Goal: Transaction & Acquisition: Obtain resource

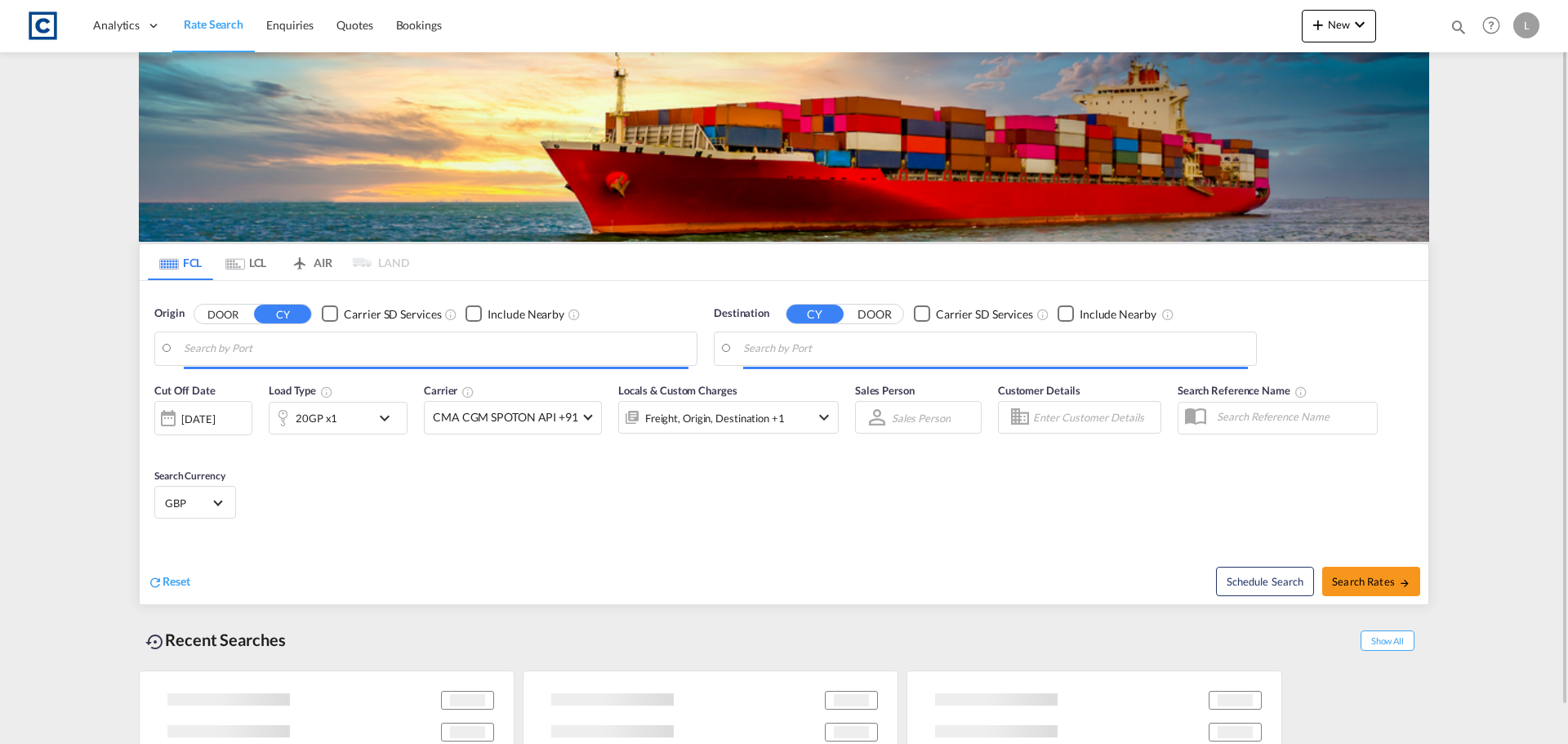
type input "GB-CH65, [GEOGRAPHIC_DATA][PERSON_NAME]"
type input "[GEOGRAPHIC_DATA] [GEOGRAPHIC_DATA], MTDIS"
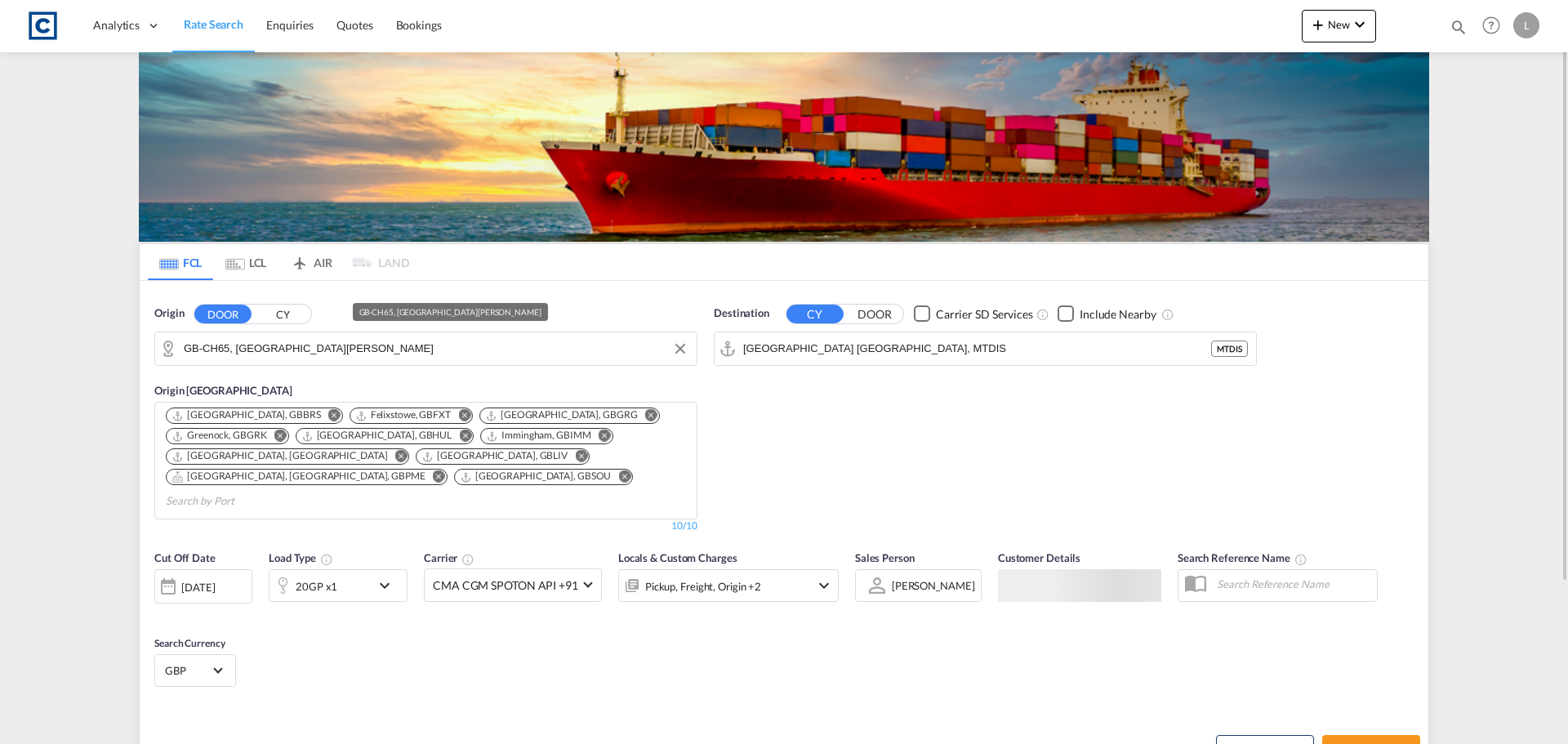
click at [233, 355] on input "GB-CH65, Cheshire West and Chester" at bounding box center [436, 348] width 505 height 25
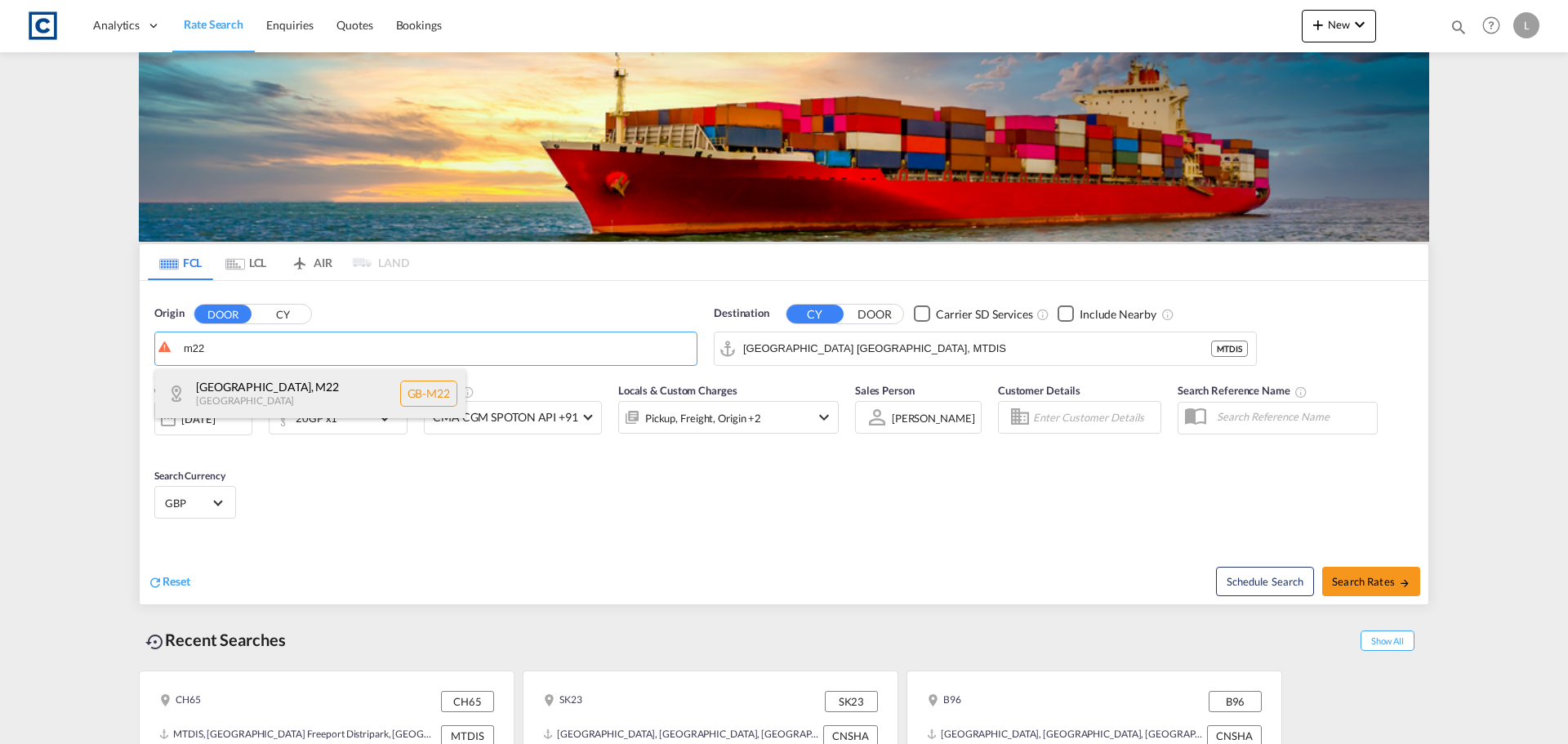
click at [266, 397] on div "Manchester , M22 United Kingdom GB-M22" at bounding box center [311, 393] width 311 height 49
type input "GB-M22, Manchester"
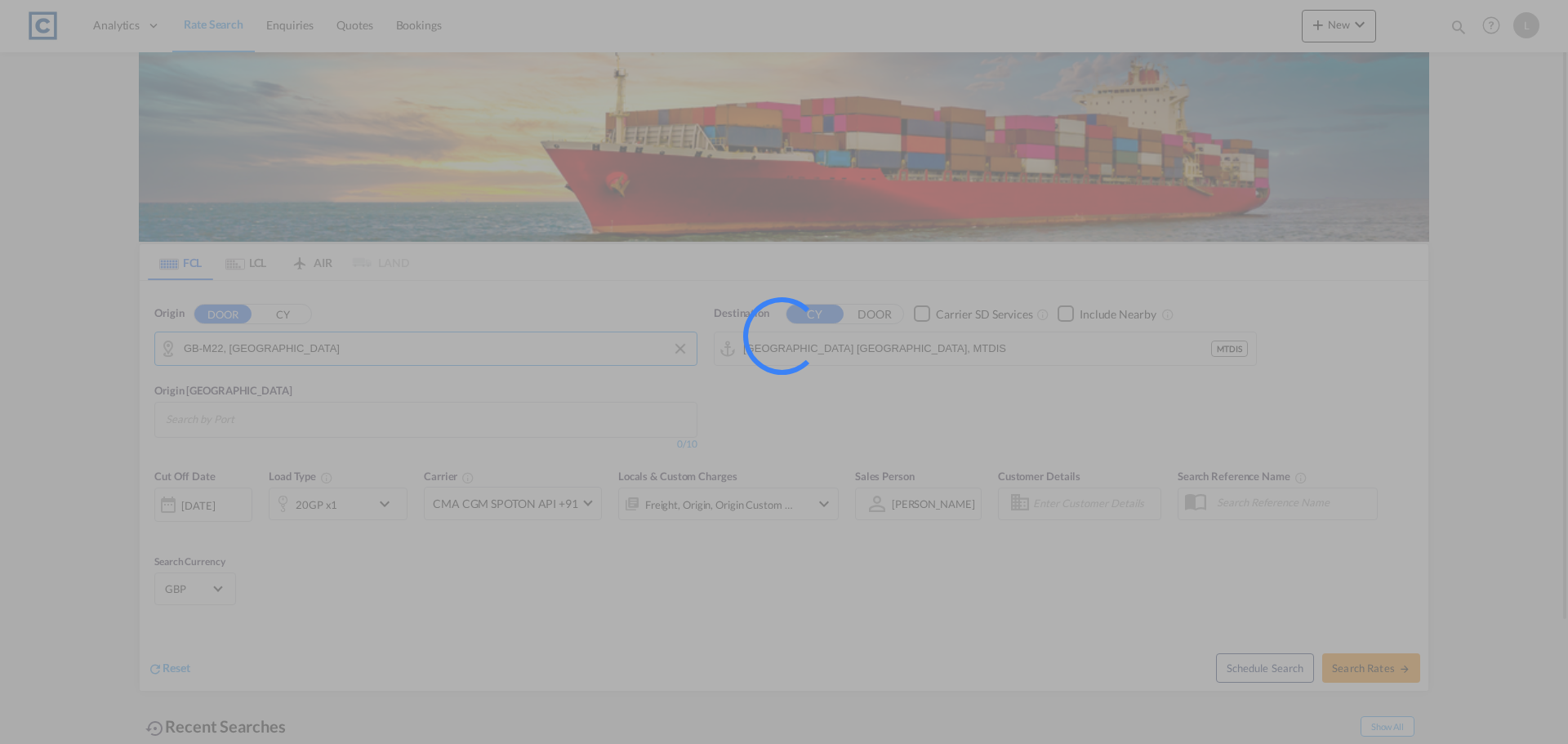
click at [960, 350] on input "Malta Freeport Distripark, MTDIS" at bounding box center [977, 348] width 468 height 25
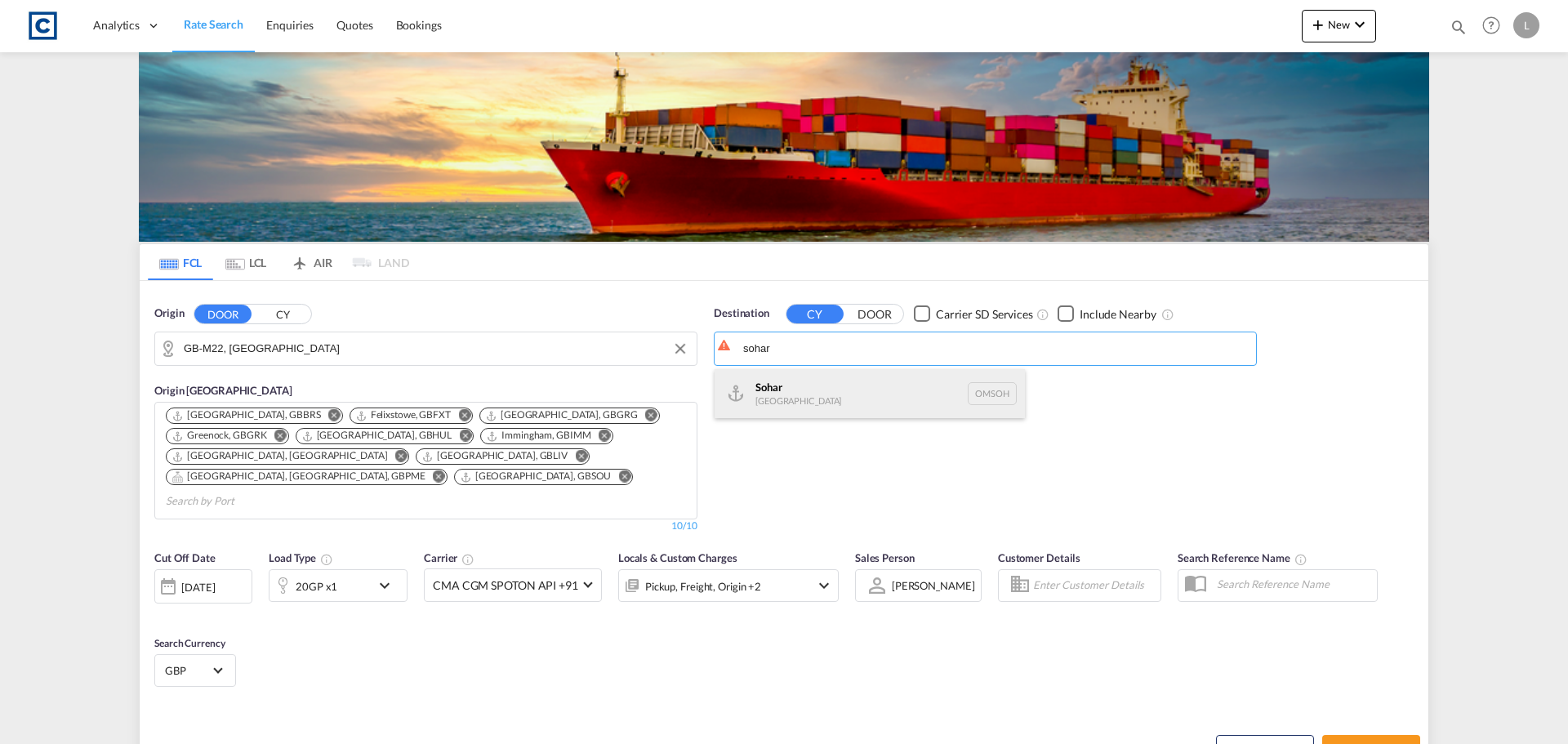
click at [879, 395] on div "Sohar Oman OMSOH" at bounding box center [870, 393] width 311 height 49
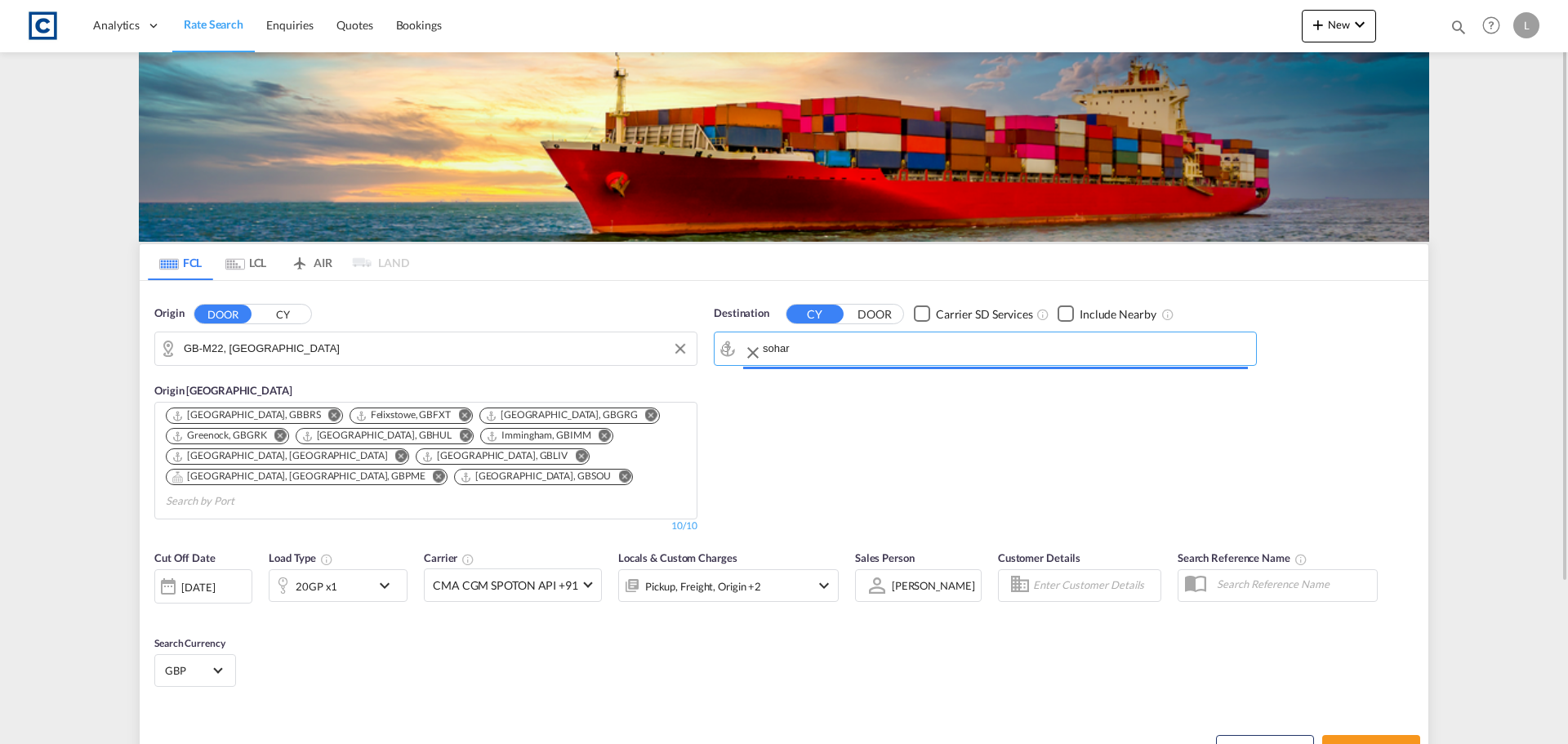
type input "Sohar, OMSOH"
click at [339, 570] on div "20GP x1" at bounding box center [320, 586] width 101 height 33
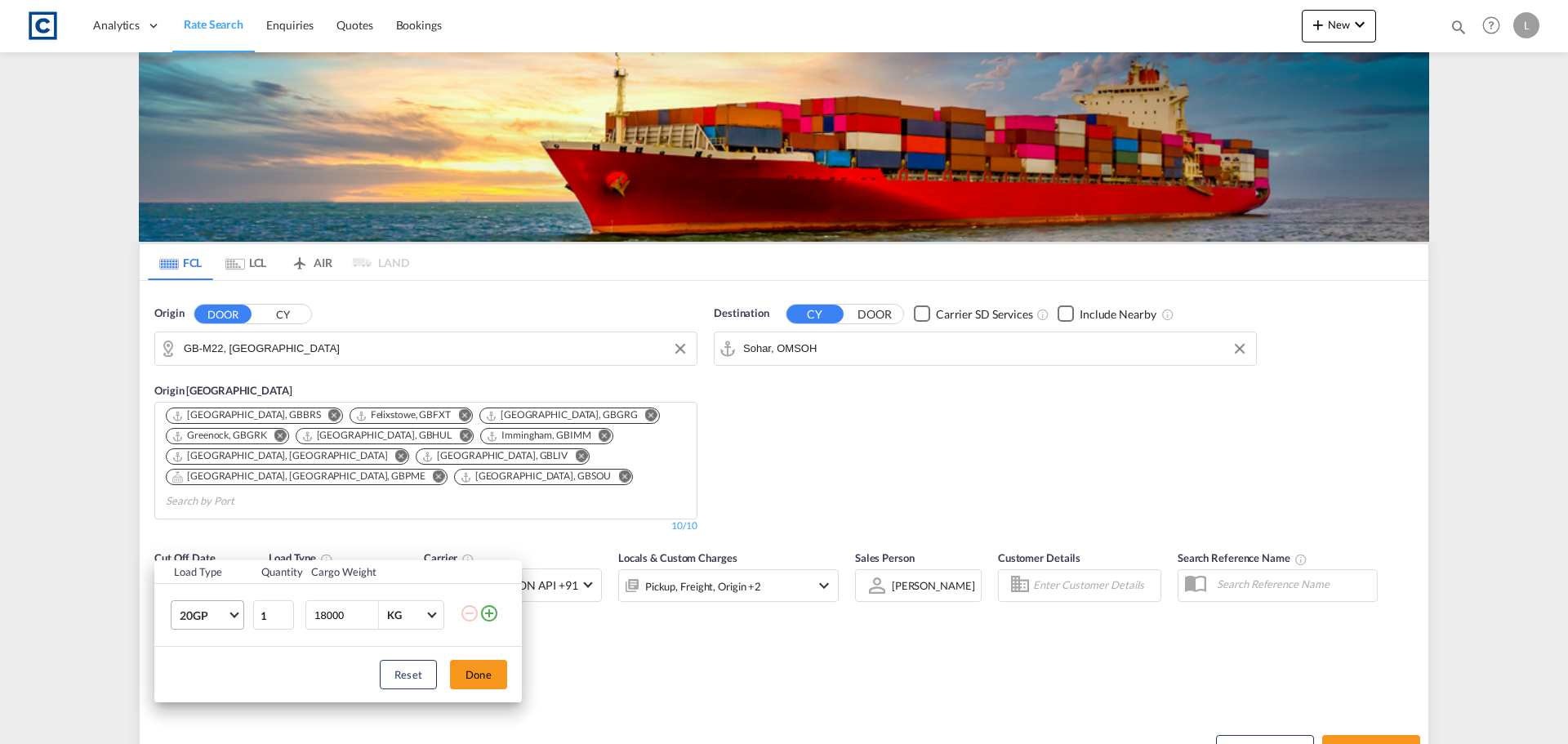
click at [209, 619] on span "20GP" at bounding box center [203, 616] width 47 height 16
click at [194, 635] on md-option "40HC" at bounding box center [222, 625] width 111 height 39
click at [466, 675] on button "Done" at bounding box center [478, 674] width 57 height 29
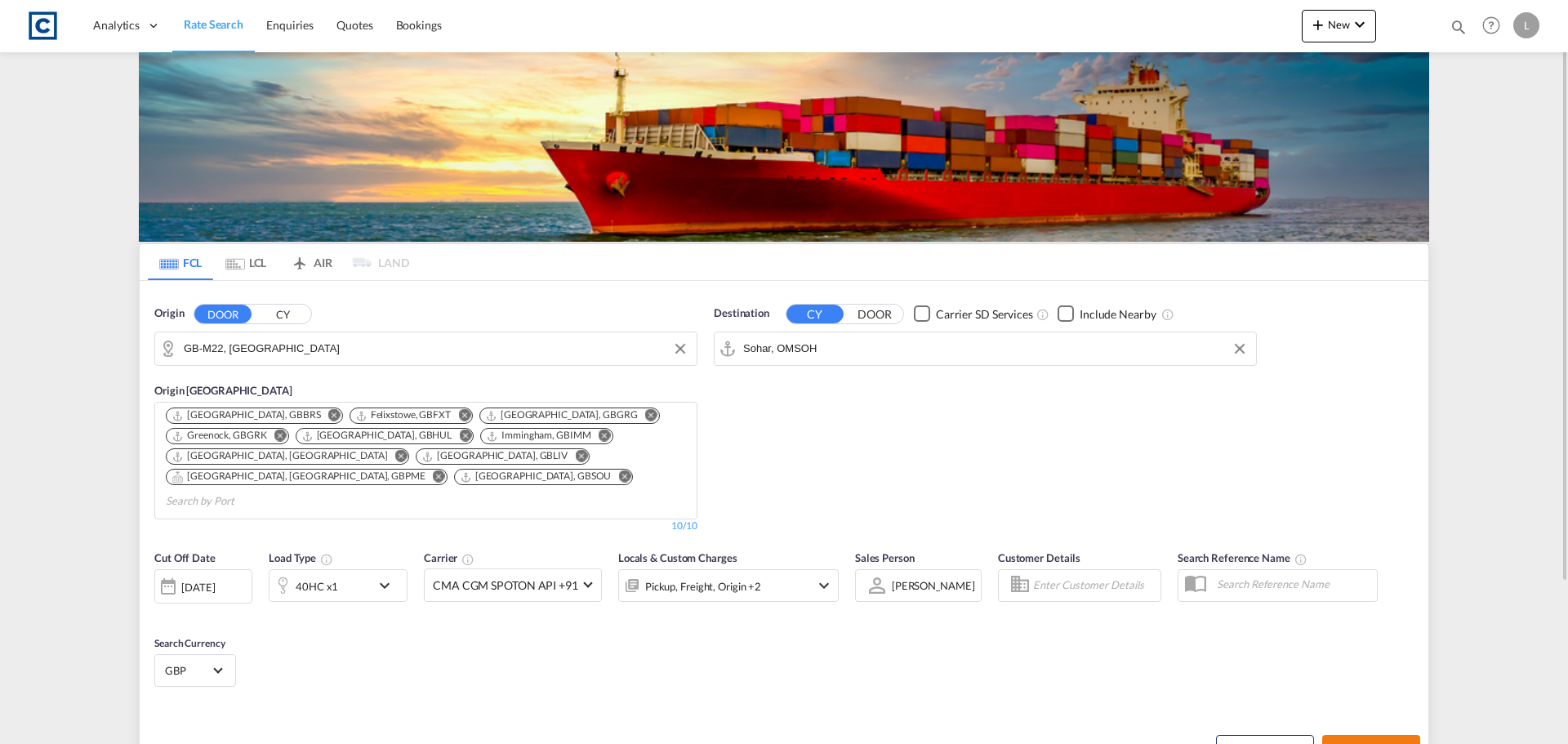
click at [1399, 743] on md-icon "icon-arrow-right" at bounding box center [1404, 750] width 12 height 12
type input "M22 to OMSOH / 13 Aug 2025"
